Goal: Complete application form

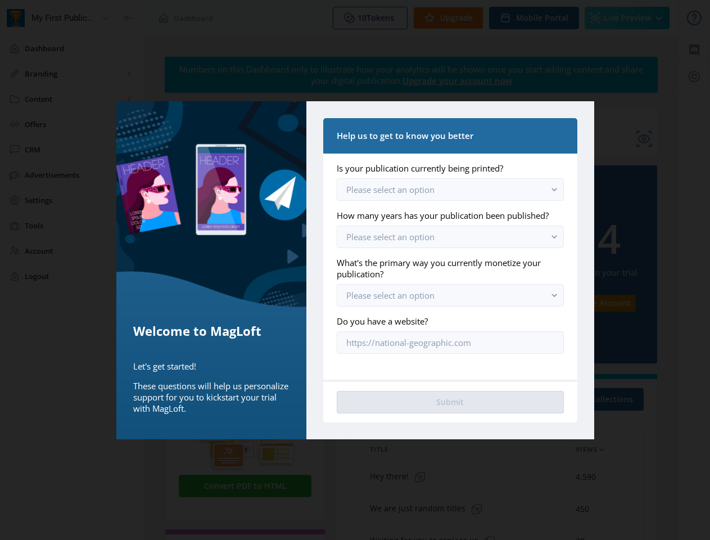
click at [355, 270] on label "What's the primary way you currently monetize your publication?" at bounding box center [446, 268] width 218 height 22
click at [390, 190] on span "Please select an option" at bounding box center [390, 189] width 88 height 11
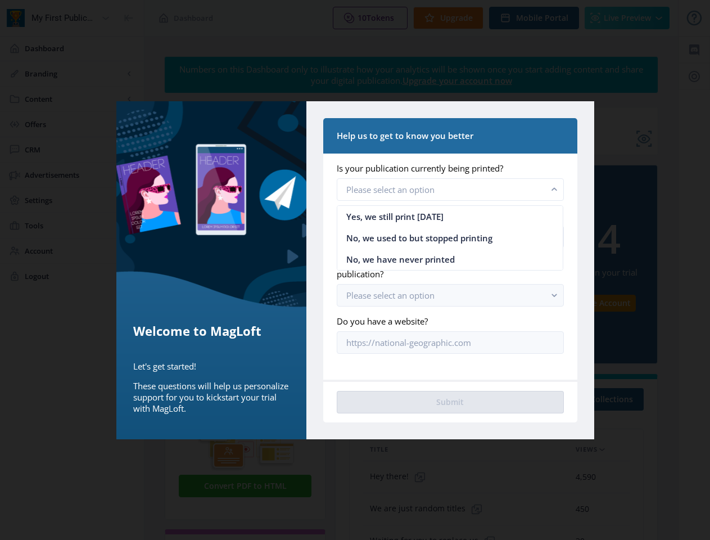
click at [555, 189] on rect "button" at bounding box center [554, 189] width 13 height 13
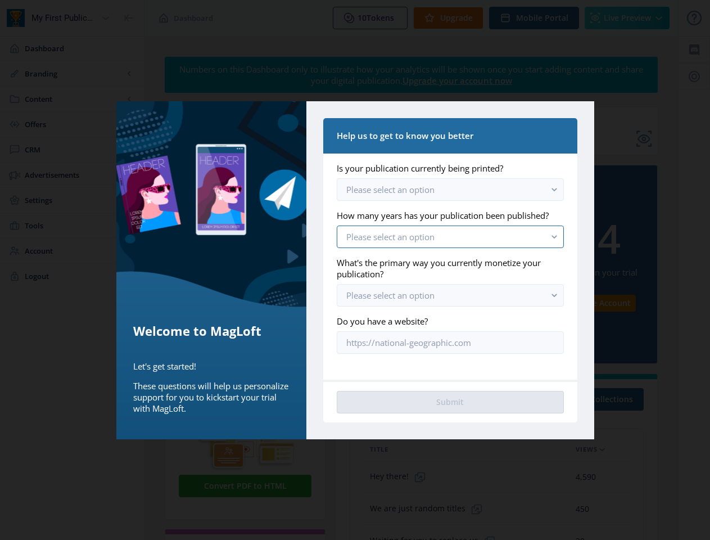
click at [390, 237] on span "Please select an option" at bounding box center [390, 236] width 88 height 11
click at [555, 236] on rect "button" at bounding box center [554, 236] width 13 height 13
click at [390, 295] on span "Please select an option" at bounding box center [390, 295] width 88 height 11
click at [555, 295] on rect "button" at bounding box center [554, 295] width 13 height 13
